Goal: Find specific page/section: Find specific page/section

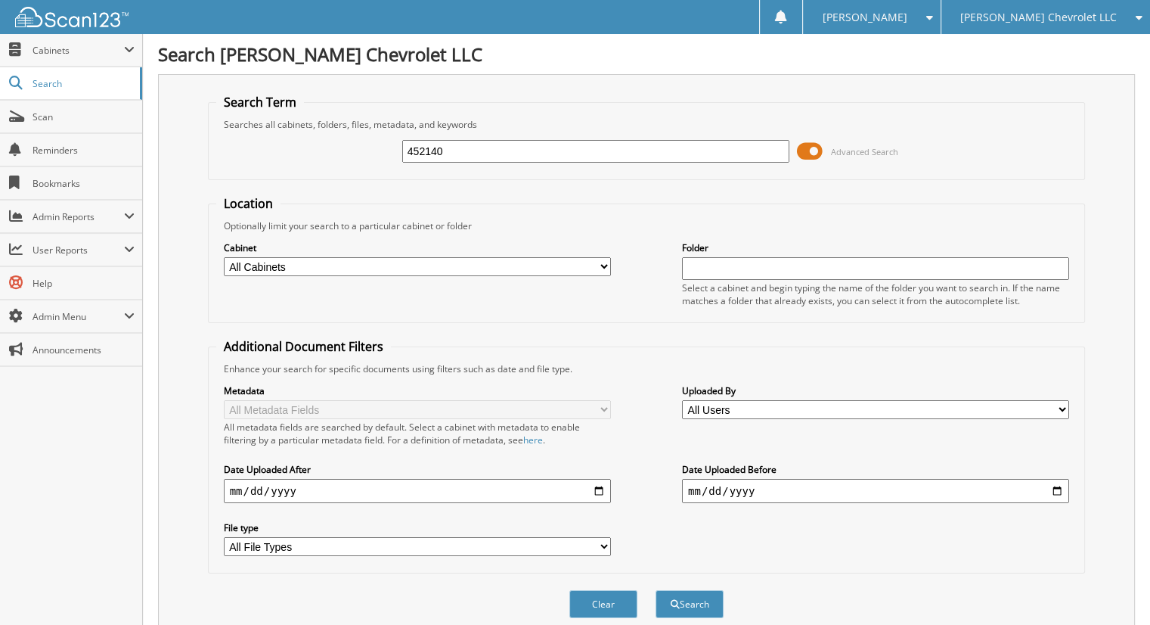
click at [483, 158] on input "452140" at bounding box center [595, 151] width 387 height 23
type input "6862"
click at [656, 590] on button "Search" at bounding box center [690, 604] width 68 height 28
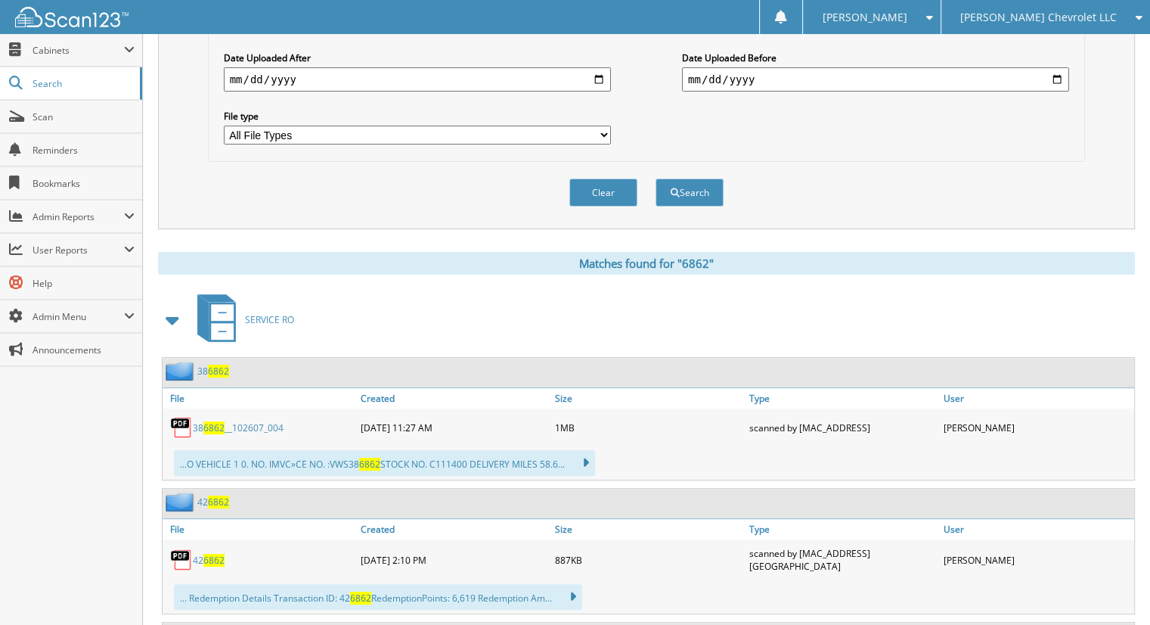
scroll to position [414, 0]
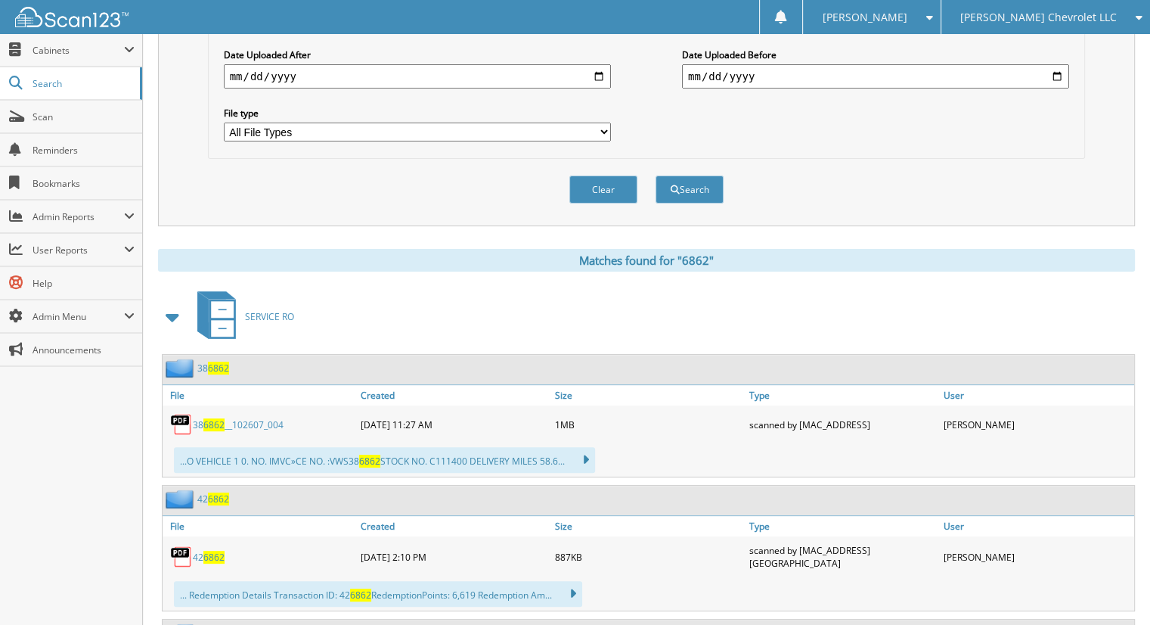
click at [175, 303] on span at bounding box center [173, 316] width 21 height 27
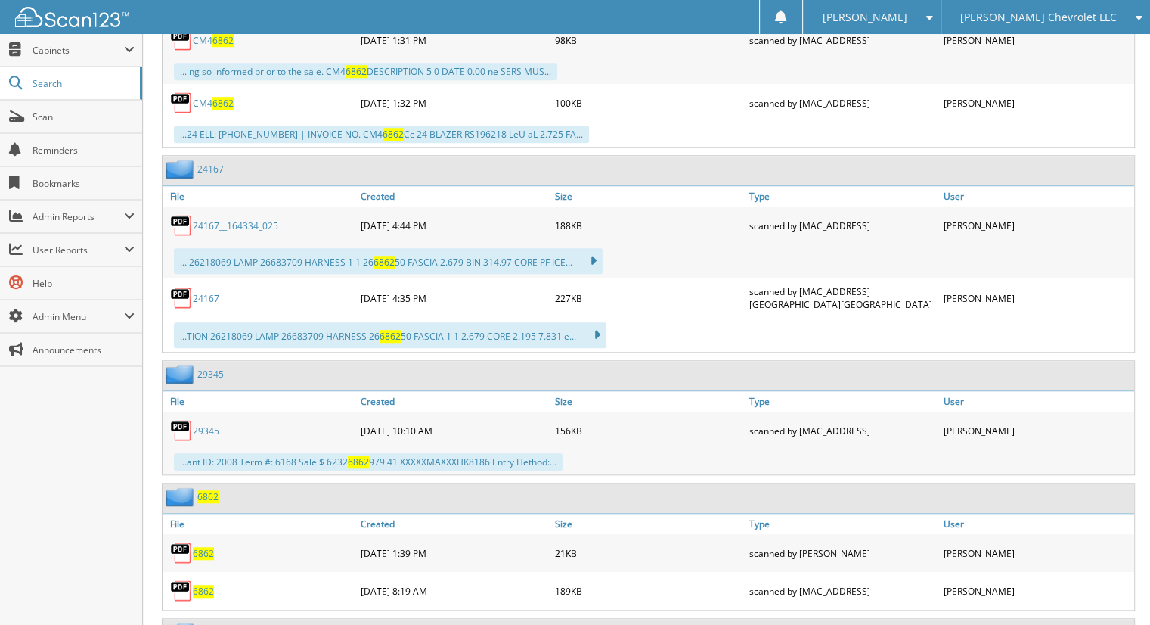
scroll to position [1237, 0]
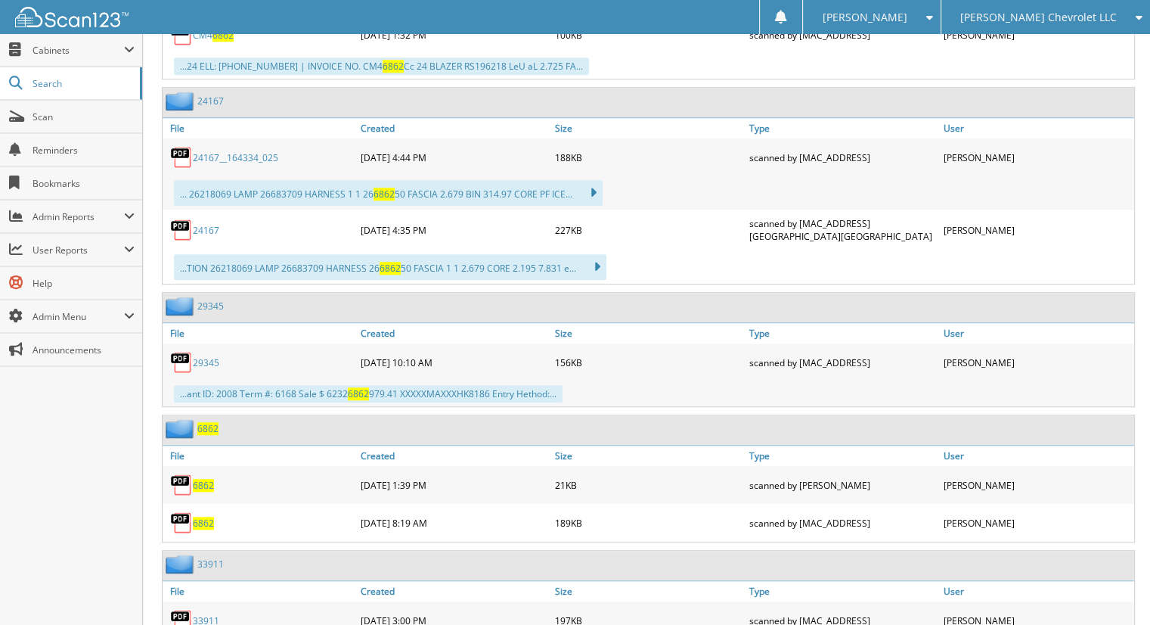
click at [207, 516] on span "6862" at bounding box center [203, 522] width 21 height 13
